Goal: Information Seeking & Learning: Learn about a topic

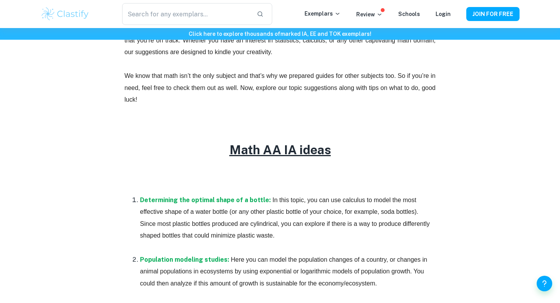
scroll to position [309, 0]
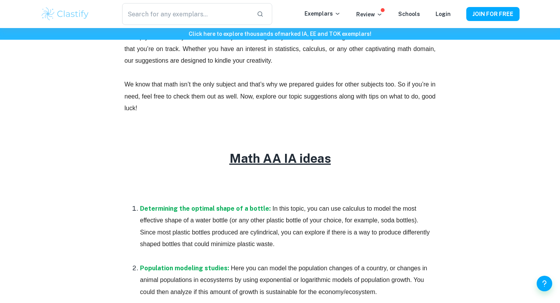
click at [277, 157] on u "Math AA IA ideas" at bounding box center [280, 158] width 102 height 14
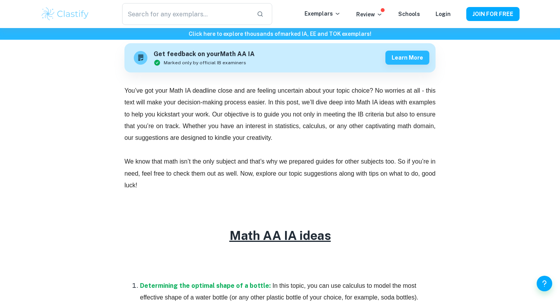
scroll to position [233, 0]
click at [267, 227] on u "Math AA IA ideas" at bounding box center [280, 234] width 102 height 14
click at [267, 239] on u "Math AA IA ideas" at bounding box center [280, 234] width 102 height 14
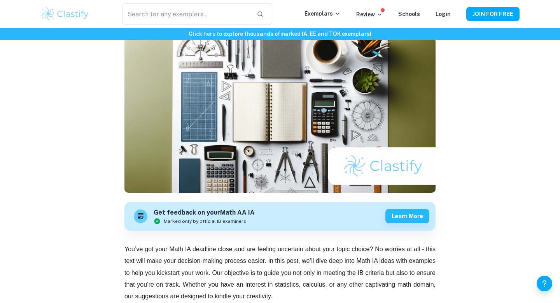
scroll to position [75, 0]
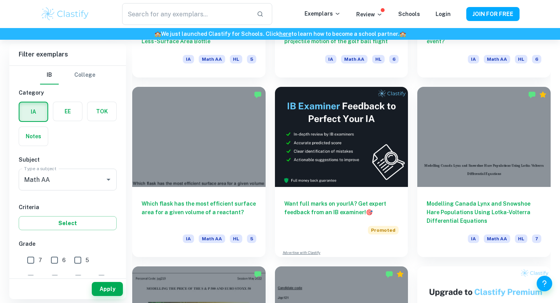
scroll to position [7895, 0]
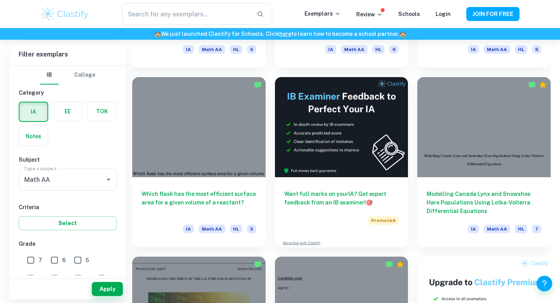
click at [271, 144] on div "Want full marks on your IA ? Get expert feedback from an IB examiner! 🎯 Promote…" at bounding box center [337, 157] width 143 height 179
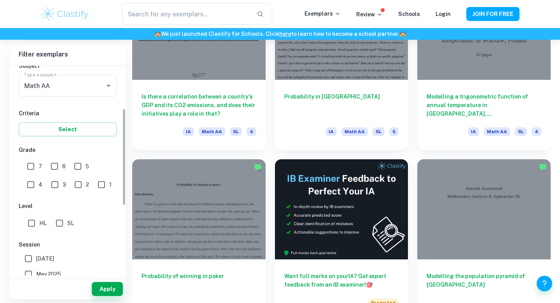
scroll to position [95, 0]
click at [31, 163] on input "7" at bounding box center [31, 165] width 16 height 16
checkbox input "true"
click at [54, 165] on input "6" at bounding box center [55, 165] width 16 height 16
checkbox input "true"
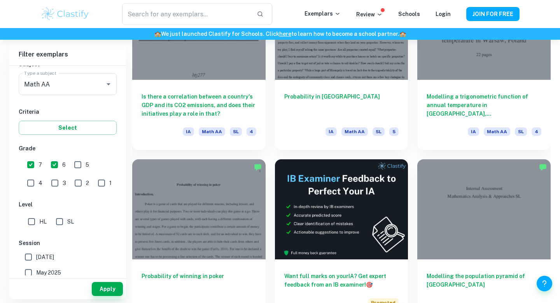
click at [72, 164] on input "5" at bounding box center [78, 165] width 16 height 16
checkbox input "true"
click at [58, 217] on input "SL" at bounding box center [60, 222] width 16 height 16
checkbox input "true"
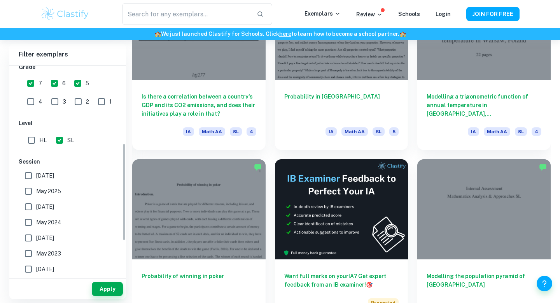
scroll to position [178, 0]
click at [106, 291] on button "Apply" at bounding box center [107, 289] width 31 height 14
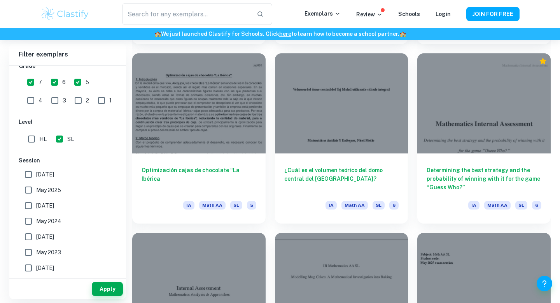
scroll to position [13303, 0]
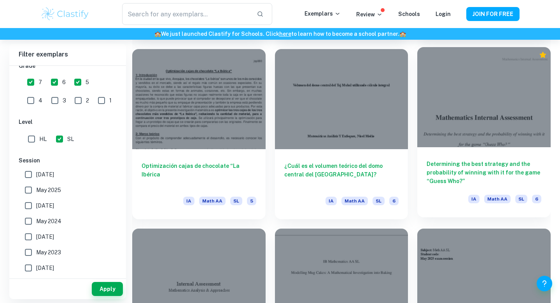
click at [476, 114] on div at bounding box center [483, 97] width 133 height 100
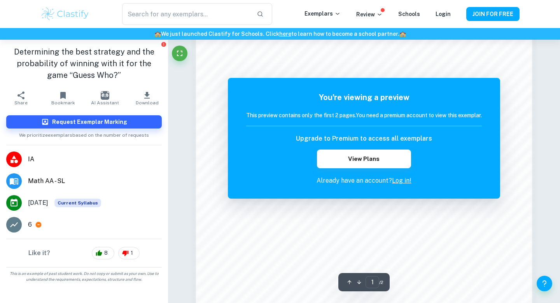
scroll to position [694, 0]
click at [401, 180] on link "Log in!" at bounding box center [401, 180] width 19 height 7
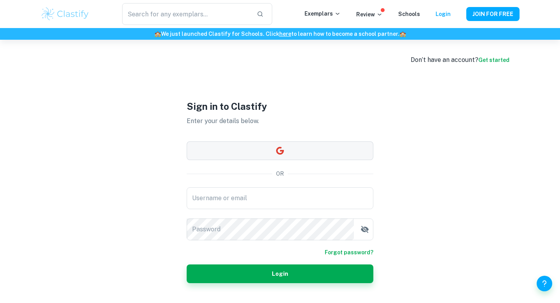
click at [286, 146] on button "button" at bounding box center [280, 150] width 187 height 19
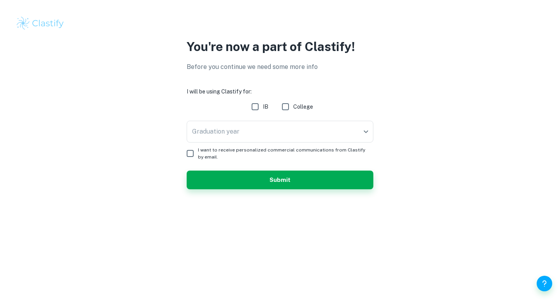
click at [255, 108] on input "IB" at bounding box center [255, 107] width 16 height 16
checkbox input "true"
click at [250, 139] on body "We value your privacy We use cookies to enhance your browsing experience, serve…" at bounding box center [280, 151] width 560 height 303
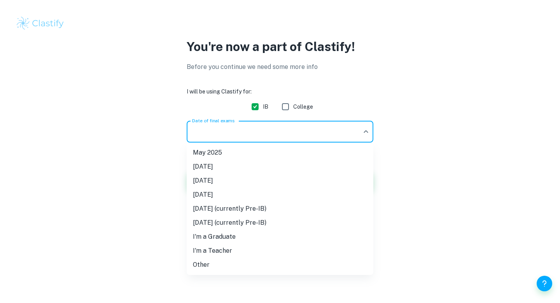
click at [249, 176] on li "[DATE]" at bounding box center [280, 180] width 187 height 14
type input "M26"
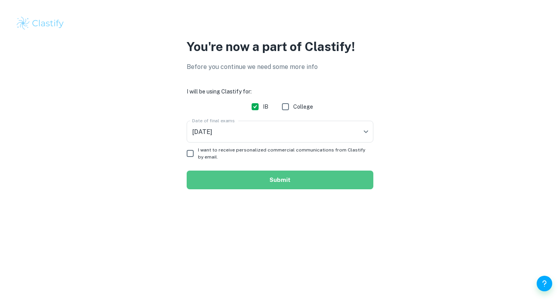
click at [217, 174] on button "Submit" at bounding box center [280, 179] width 187 height 19
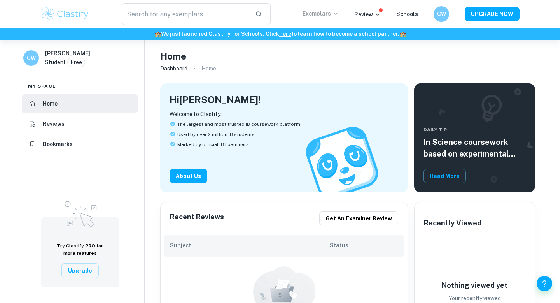
click at [315, 12] on p "Exemplars" at bounding box center [321, 13] width 36 height 9
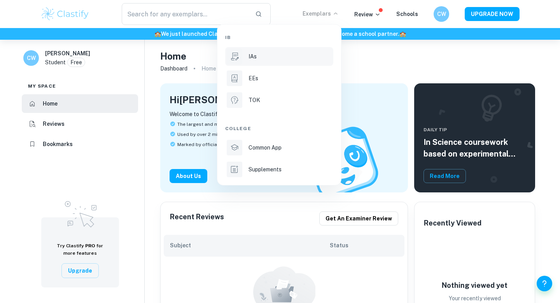
click at [250, 53] on p "IAs" at bounding box center [253, 56] width 8 height 9
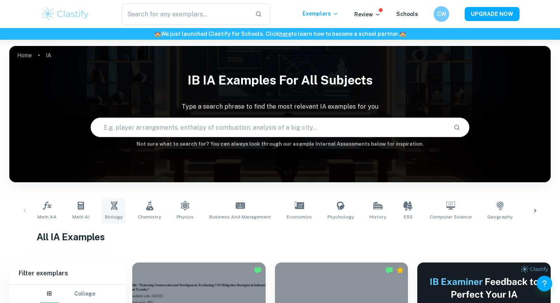
scroll to position [69, 0]
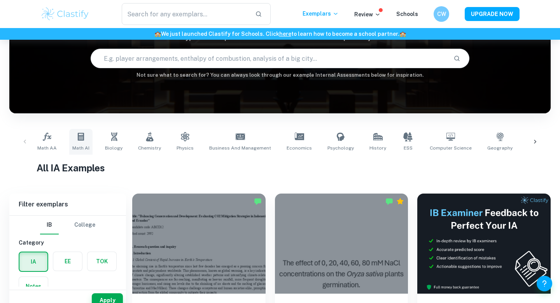
click at [84, 144] on link "Math AI" at bounding box center [80, 142] width 23 height 26
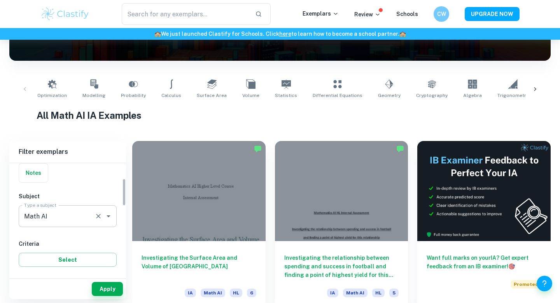
scroll to position [130, 0]
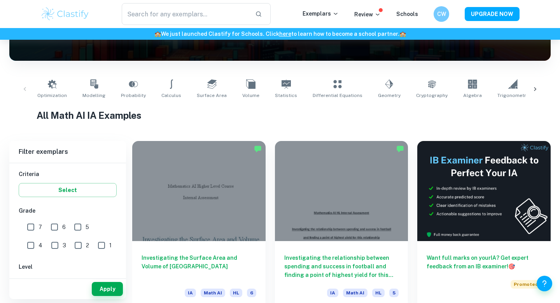
click at [33, 225] on input "7" at bounding box center [31, 227] width 16 height 16
checkbox input "true"
click at [51, 225] on input "6" at bounding box center [55, 227] width 16 height 16
checkbox input "true"
click at [81, 225] on input "5" at bounding box center [78, 227] width 16 height 16
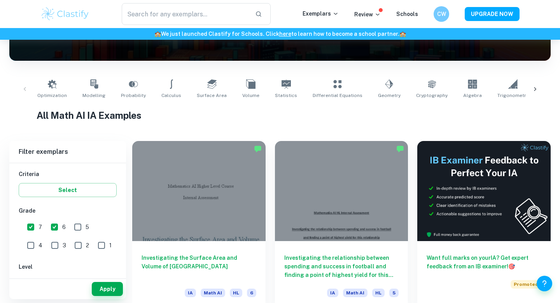
checkbox input "true"
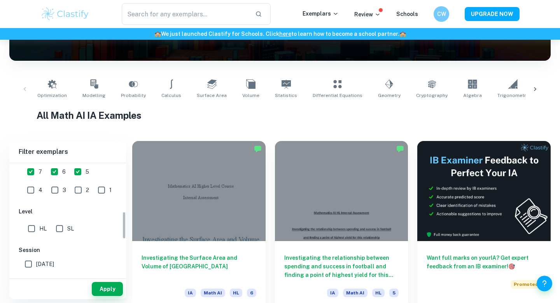
scroll to position [209, 0]
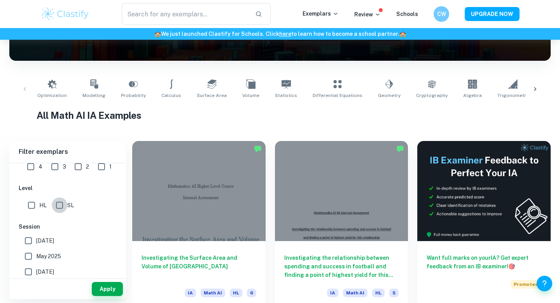
click at [59, 203] on input "SL" at bounding box center [60, 205] width 16 height 16
checkbox input "true"
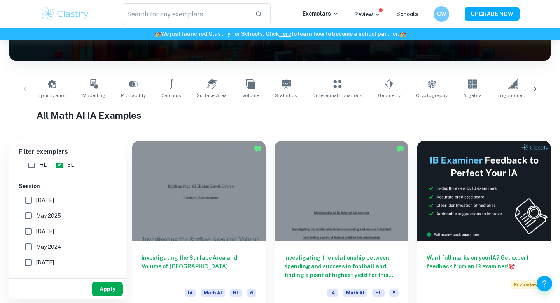
click at [113, 287] on button "Apply" at bounding box center [107, 289] width 31 height 14
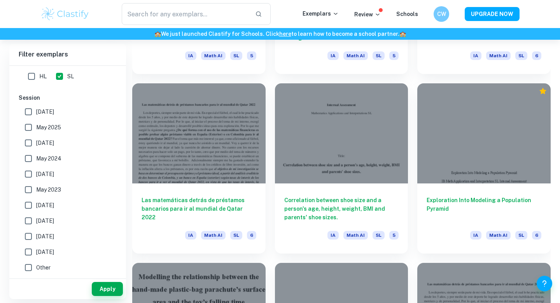
scroll to position [2719, 0]
